Goal: Transaction & Acquisition: Purchase product/service

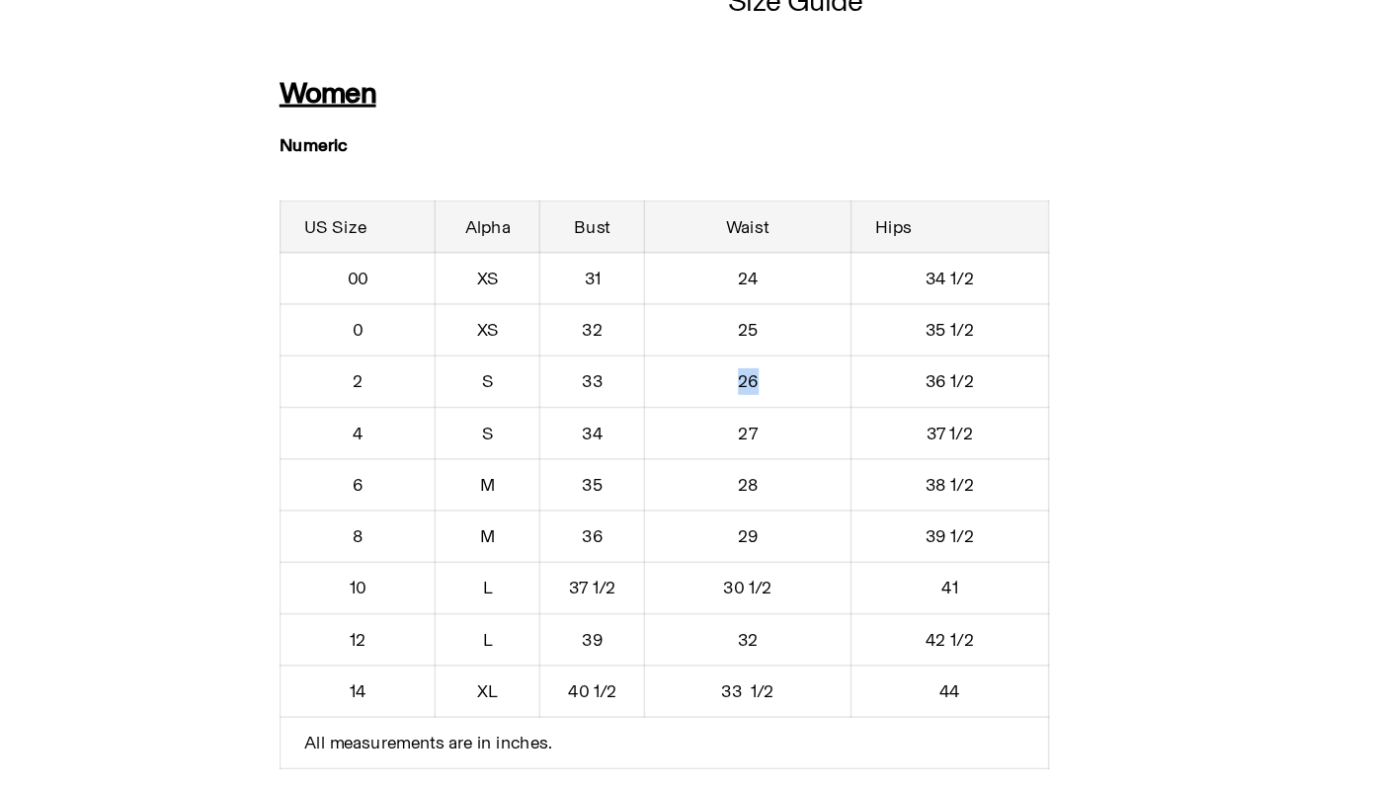
drag, startPoint x: 660, startPoint y: 403, endPoint x: 643, endPoint y: 402, distance: 16.8
click at [643, 402] on td "26" at bounding box center [656, 403] width 138 height 35
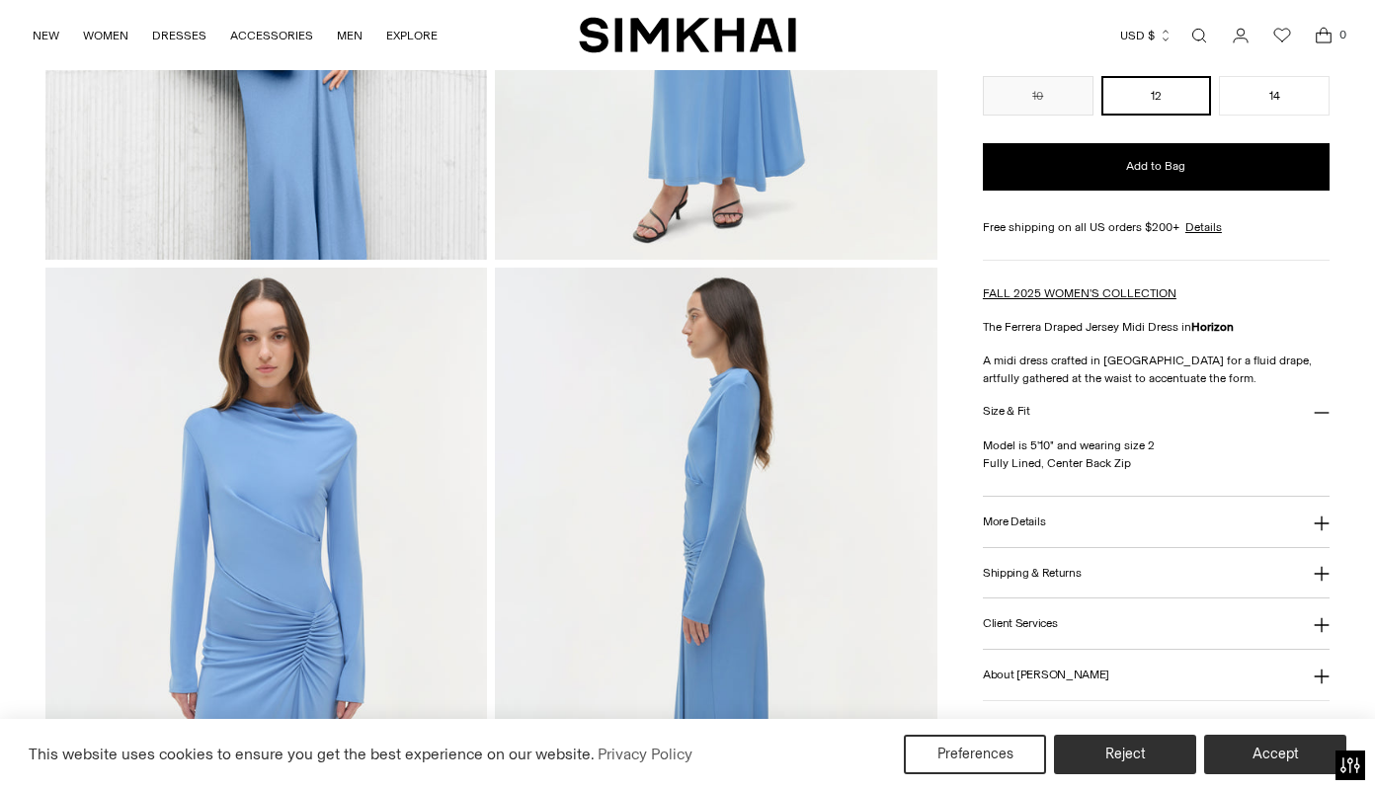
scroll to position [200, 0]
